Goal: Information Seeking & Learning: Compare options

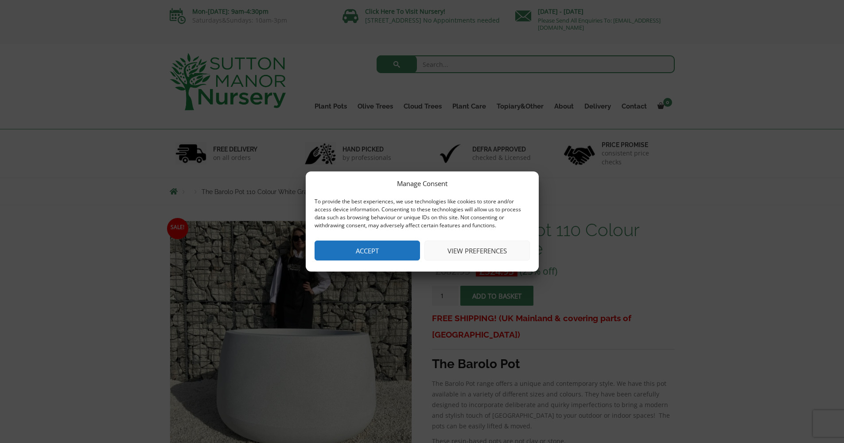
click at [401, 251] on button "Accept" at bounding box center [367, 251] width 105 height 20
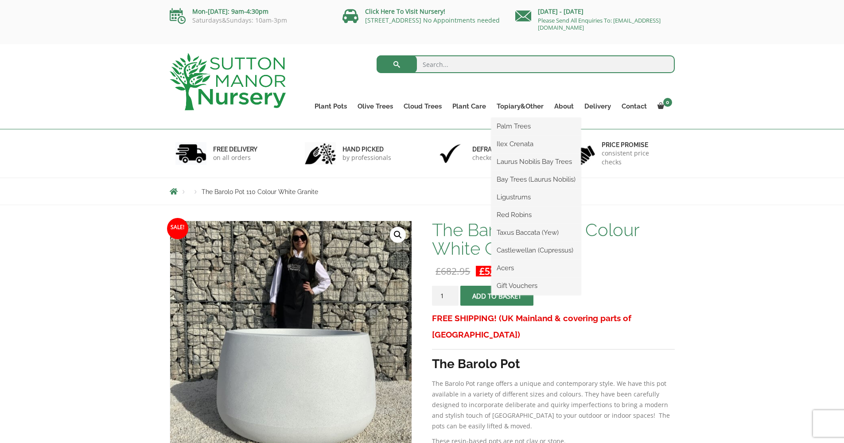
scroll to position [1, 0]
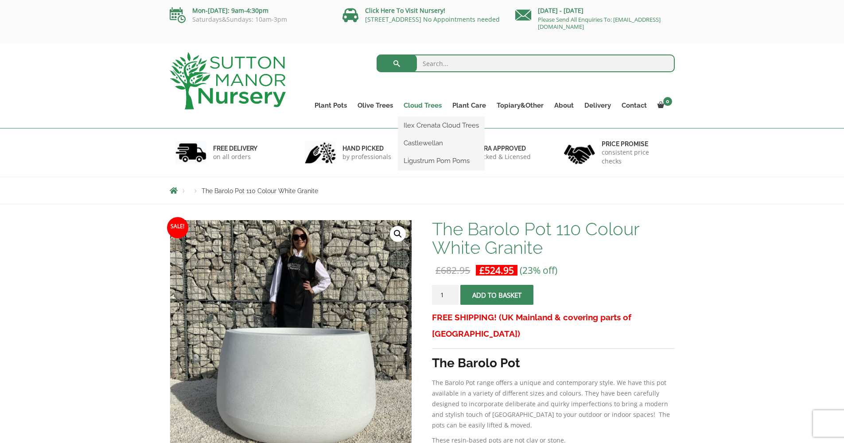
click at [426, 105] on link "Cloud Trees" at bounding box center [422, 105] width 49 height 12
click at [422, 105] on link "Cloud Trees" at bounding box center [422, 105] width 49 height 12
click at [434, 126] on link "Ilex Crenata Cloud Trees" at bounding box center [441, 125] width 86 height 13
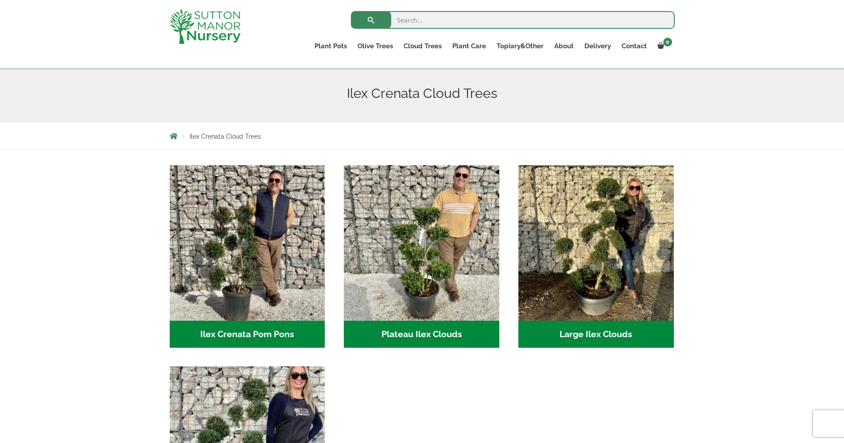
scroll to position [96, 0]
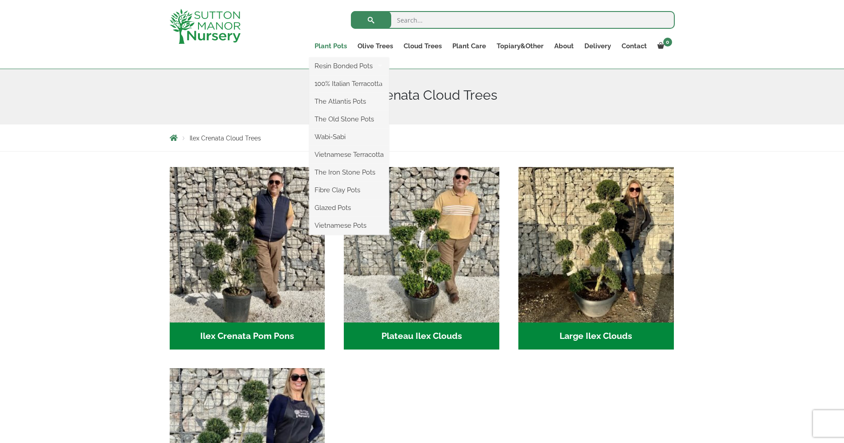
click at [335, 44] on link "Plant Pots" at bounding box center [330, 46] width 43 height 12
click at [333, 45] on link "Plant Pots" at bounding box center [330, 46] width 43 height 12
click at [352, 100] on link "The Atlantis Pots" at bounding box center [349, 101] width 80 height 13
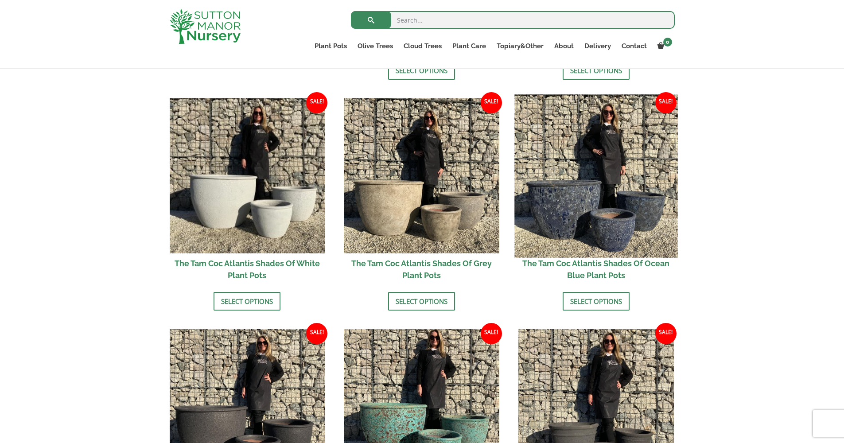
scroll to position [509, 0]
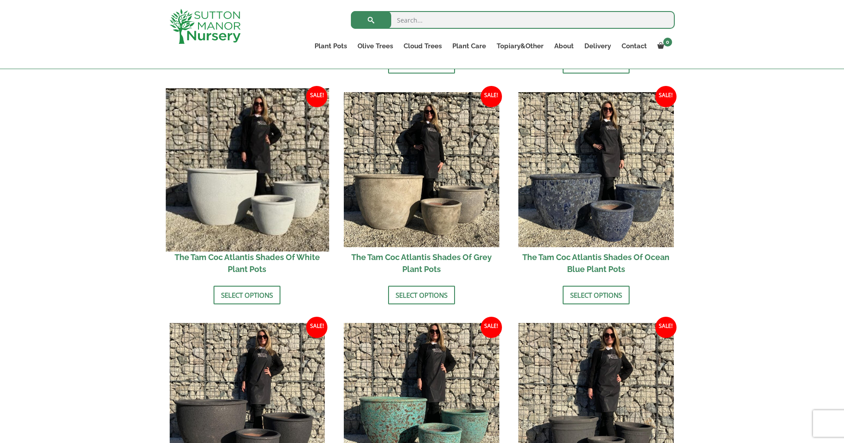
click at [269, 198] on img at bounding box center [247, 169] width 163 height 163
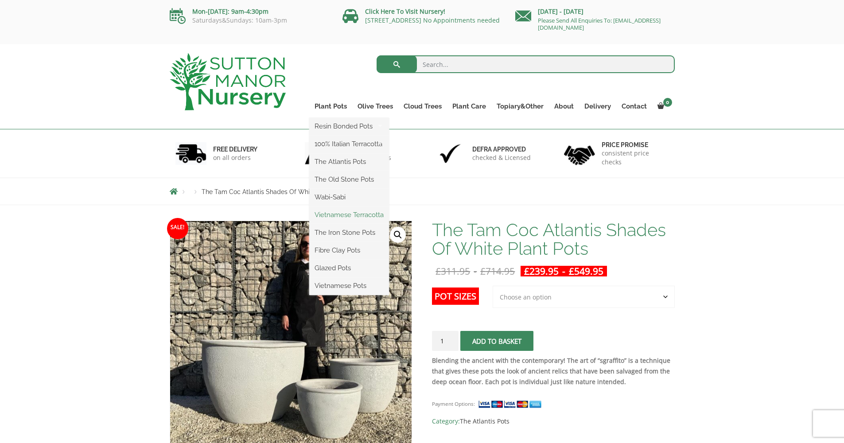
click at [351, 216] on link "Vietnamese Terracotta" at bounding box center [349, 214] width 80 height 13
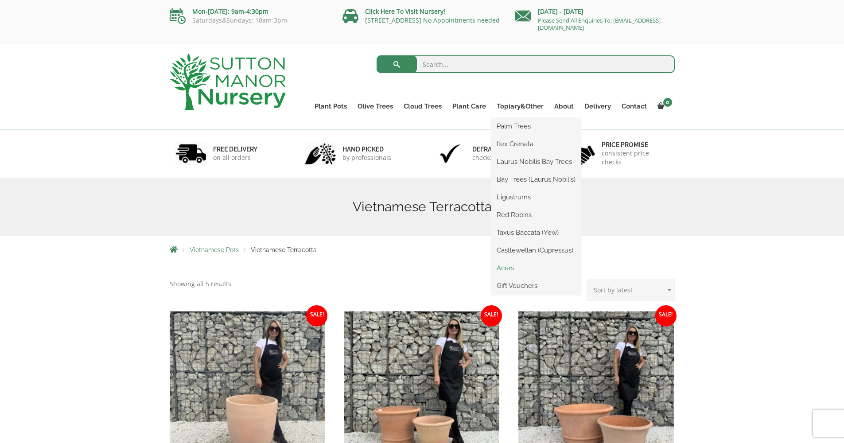
click at [512, 267] on link "Acers" at bounding box center [535, 267] width 89 height 13
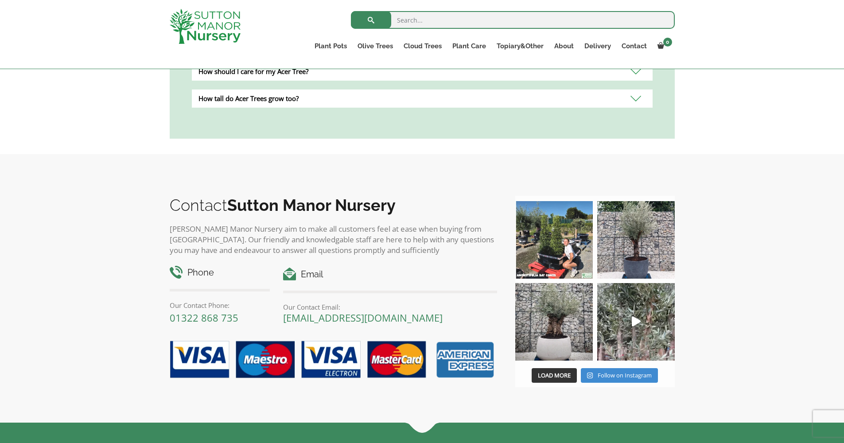
scroll to position [551, 0]
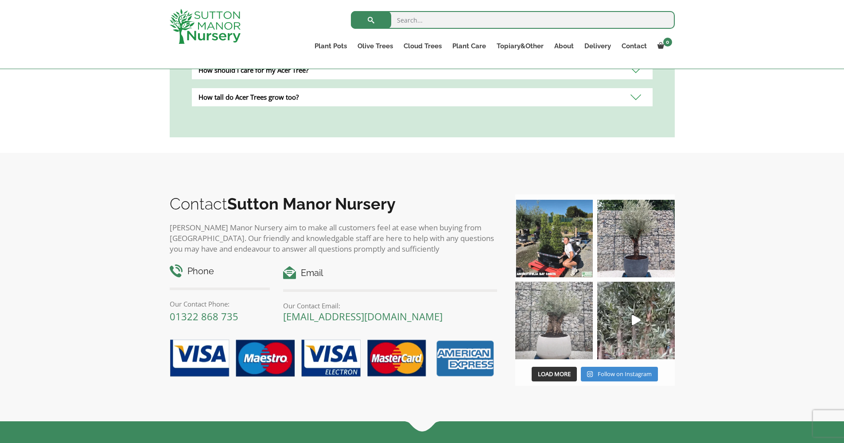
click at [562, 335] on img at bounding box center [554, 321] width 78 height 78
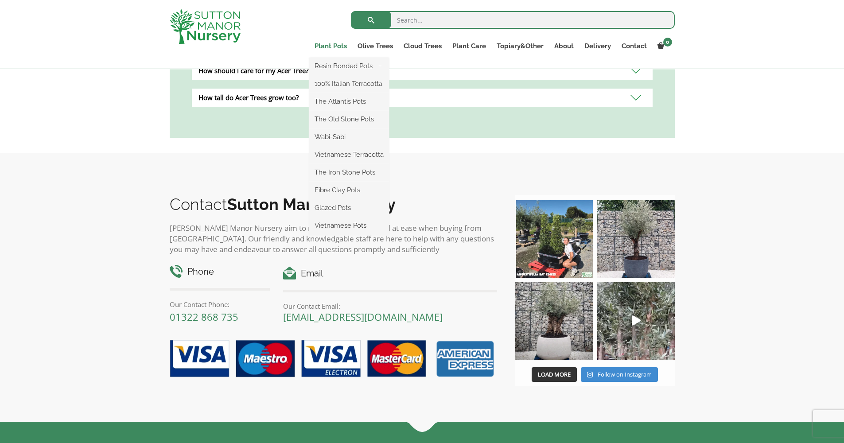
scroll to position [550, 0]
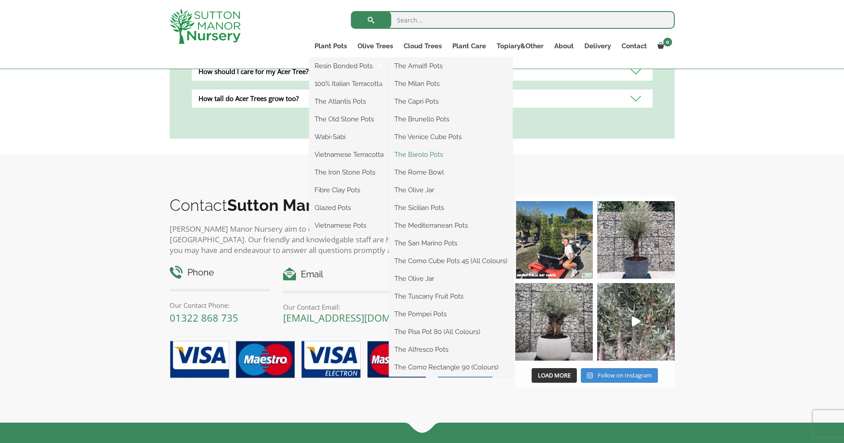
click at [422, 153] on link "The Barolo Pots" at bounding box center [451, 154] width 124 height 13
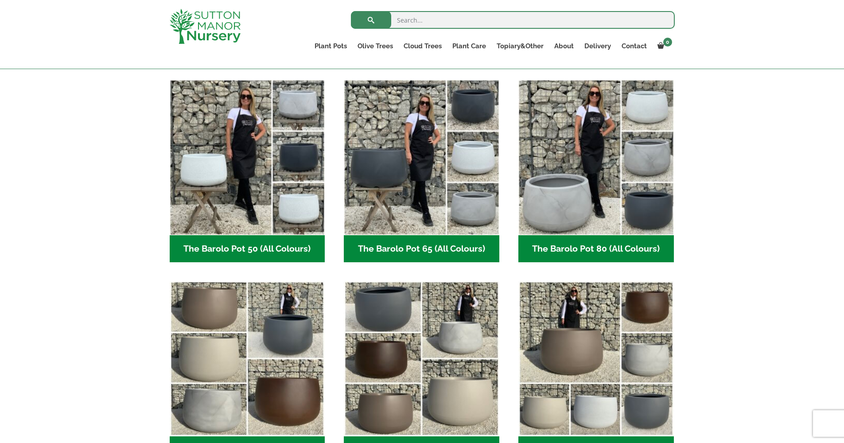
scroll to position [223, 0]
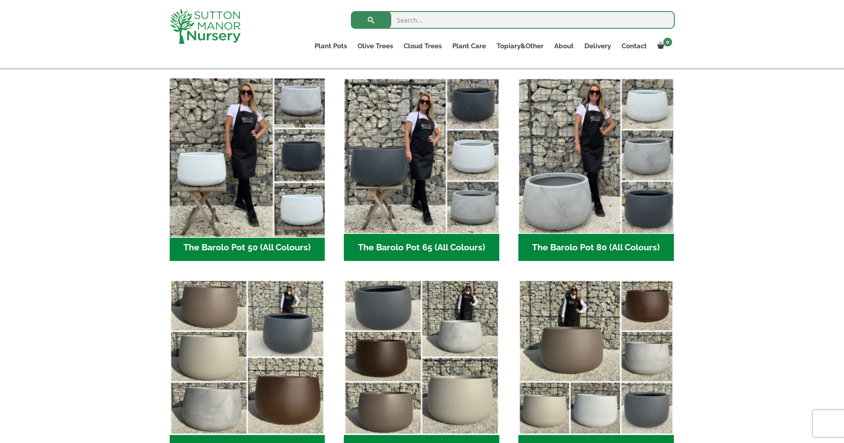
click at [225, 167] on img "Visit product category The Barolo Pot 50 (All Colours)" at bounding box center [247, 155] width 163 height 163
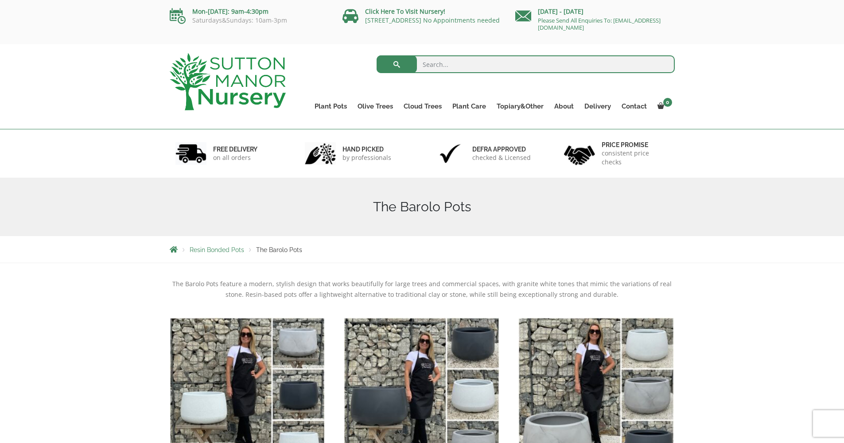
scroll to position [0, 0]
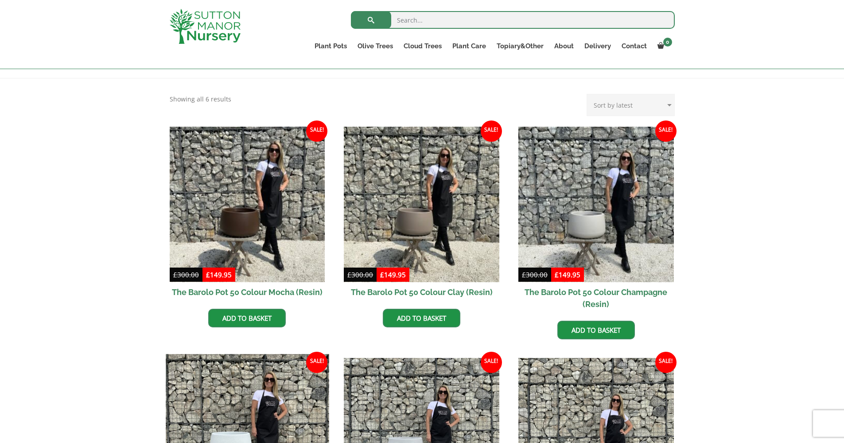
scroll to position [156, 0]
